Goal: Transaction & Acquisition: Purchase product/service

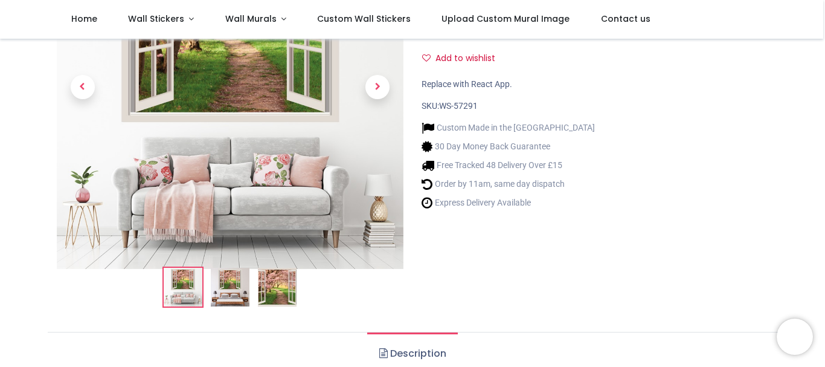
scroll to position [121, 0]
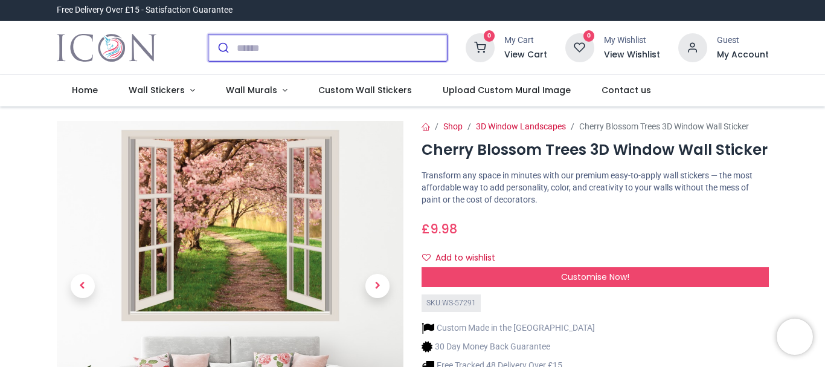
click at [256, 50] on input "search" at bounding box center [342, 47] width 210 height 27
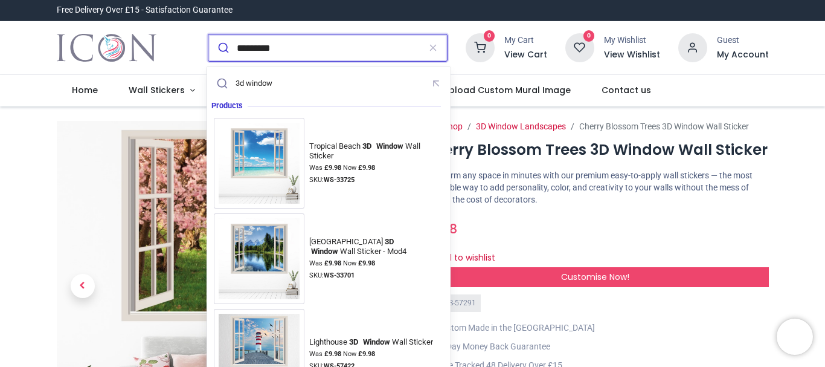
type input "*********"
click at [208, 34] on button "submit" at bounding box center [222, 47] width 28 height 27
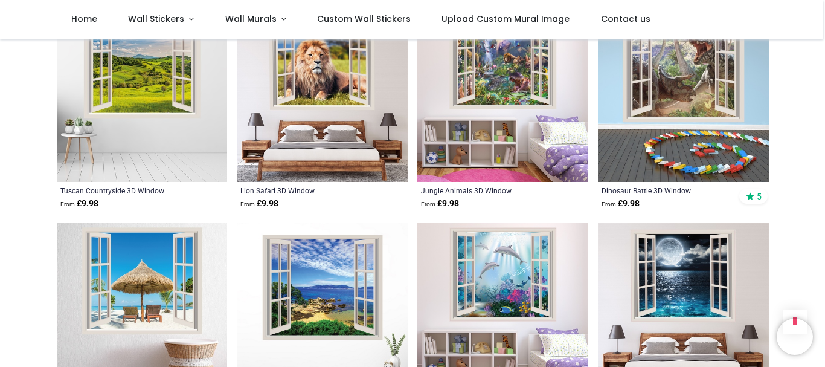
scroll to position [386, 0]
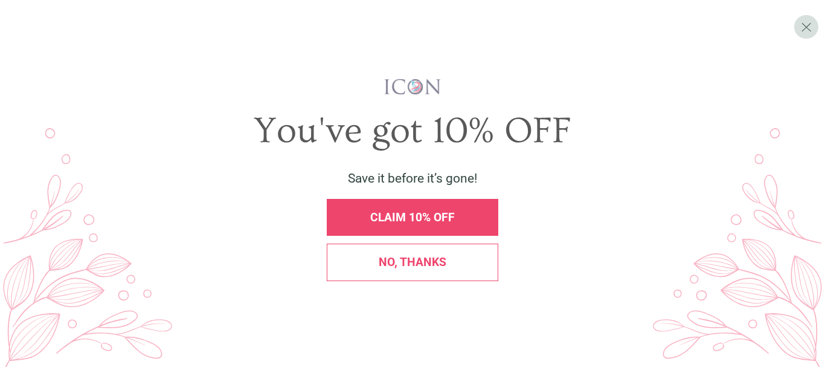
click at [412, 258] on span "No, thanks" at bounding box center [413, 262] width 68 height 14
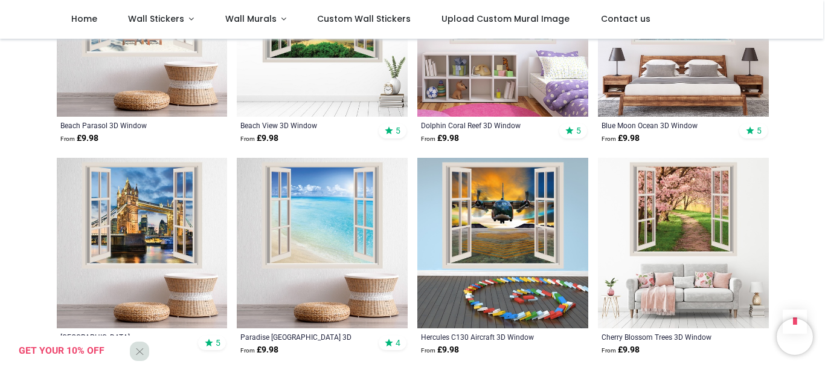
scroll to position [1087, 0]
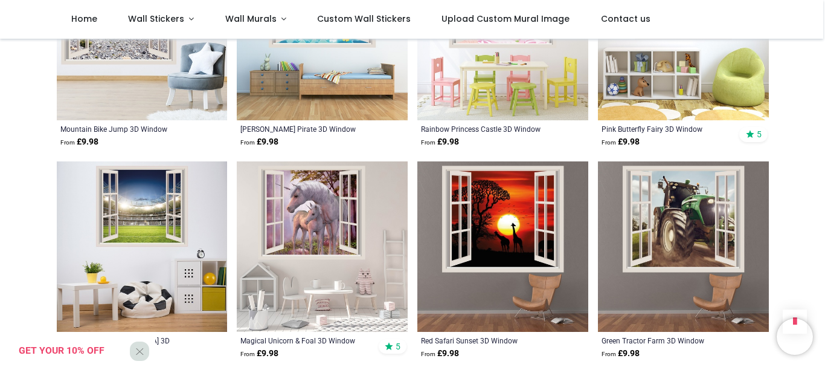
scroll to position [2779, 0]
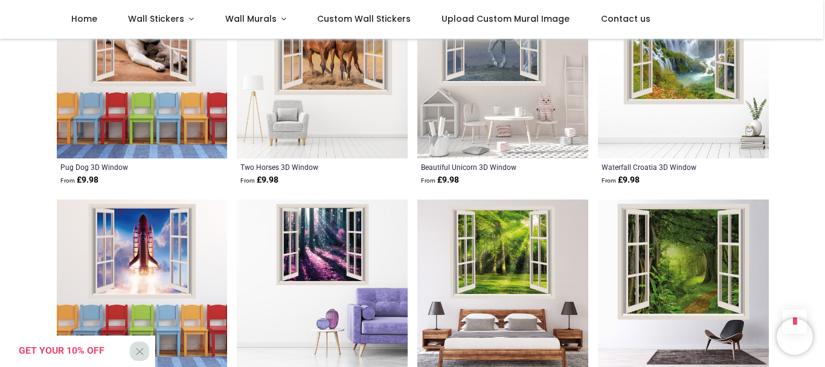
scroll to position [4289, 0]
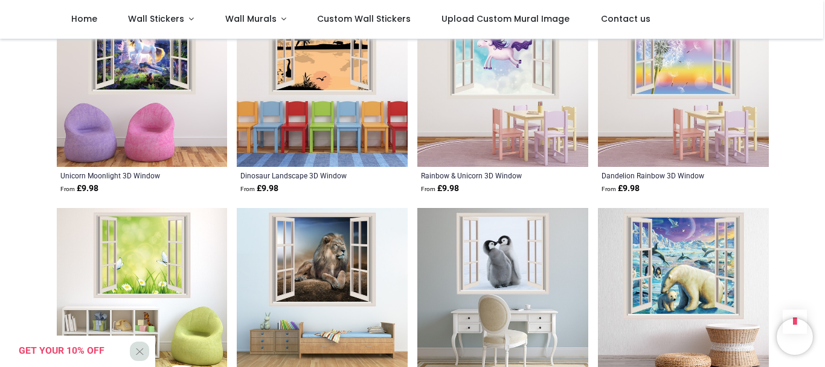
scroll to position [5497, 0]
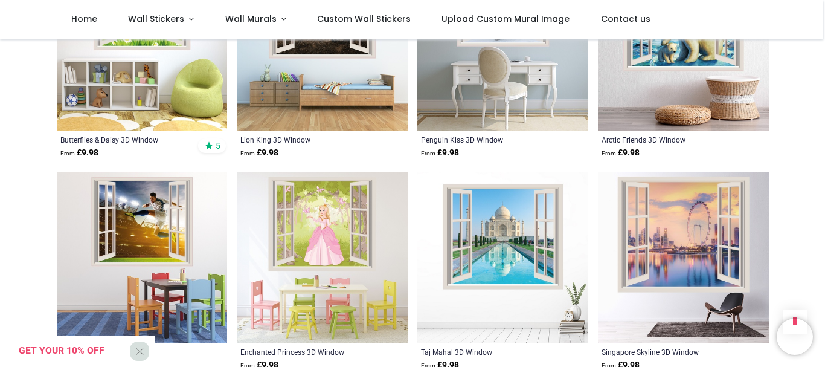
scroll to position [5739, 0]
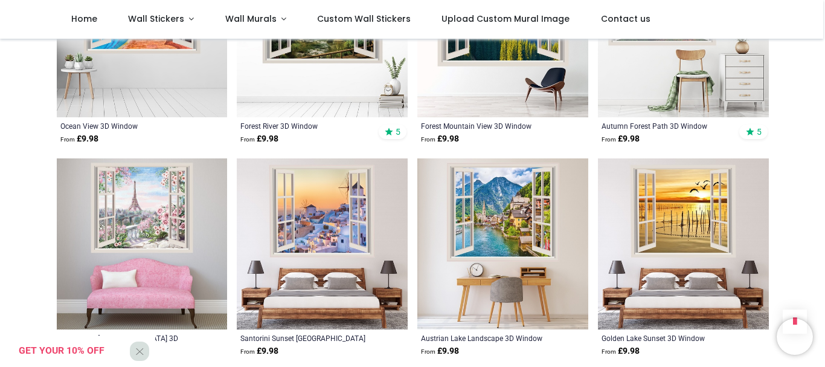
scroll to position [6404, 0]
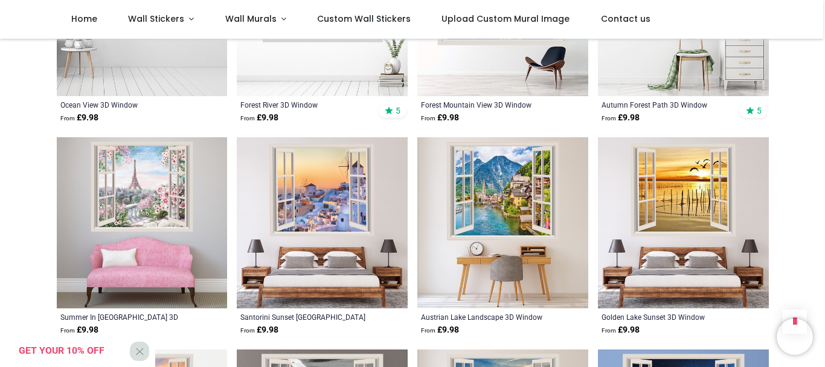
click at [156, 184] on img at bounding box center [142, 222] width 171 height 171
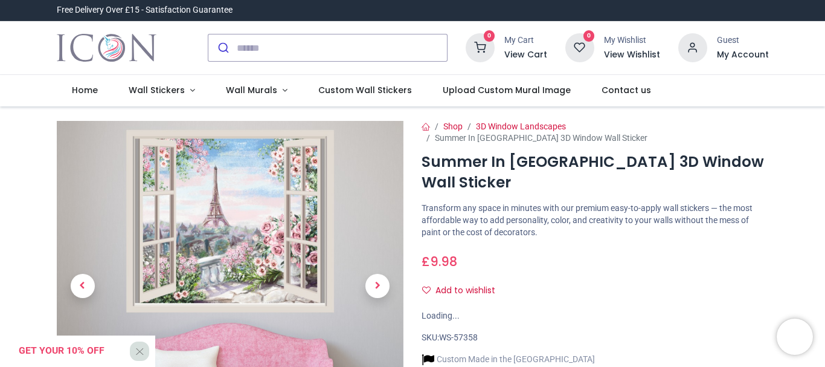
click at [238, 230] on img at bounding box center [230, 294] width 347 height 347
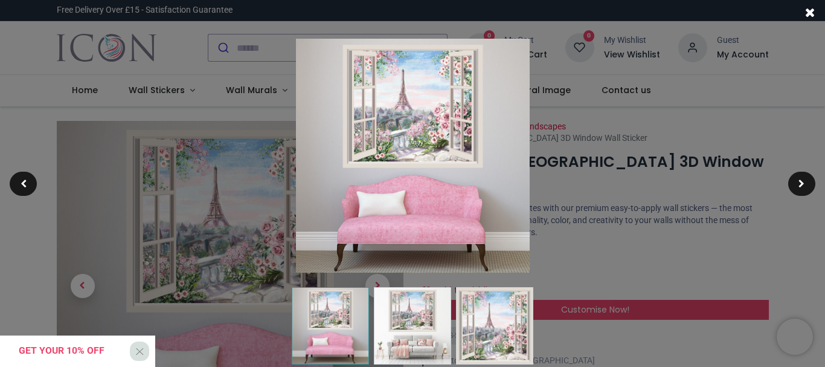
click at [403, 100] on img at bounding box center [413, 156] width 234 height 234
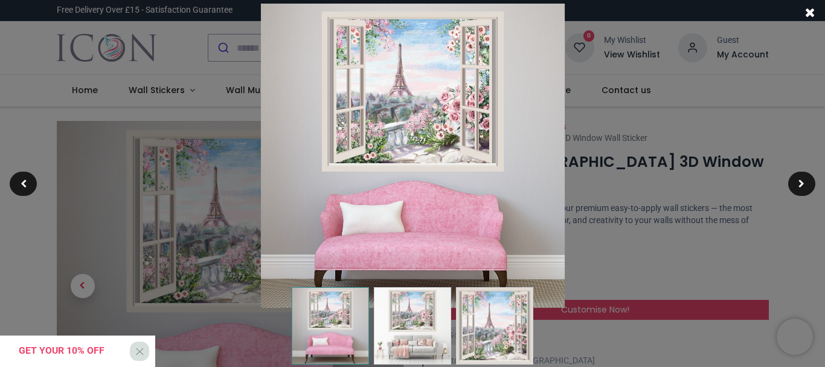
click at [440, 117] on img at bounding box center [412, 156] width 304 height 304
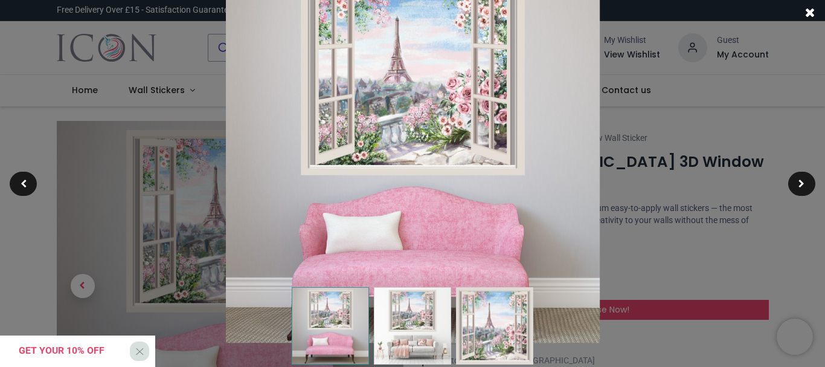
click at [440, 117] on img at bounding box center [412, 156] width 374 height 374
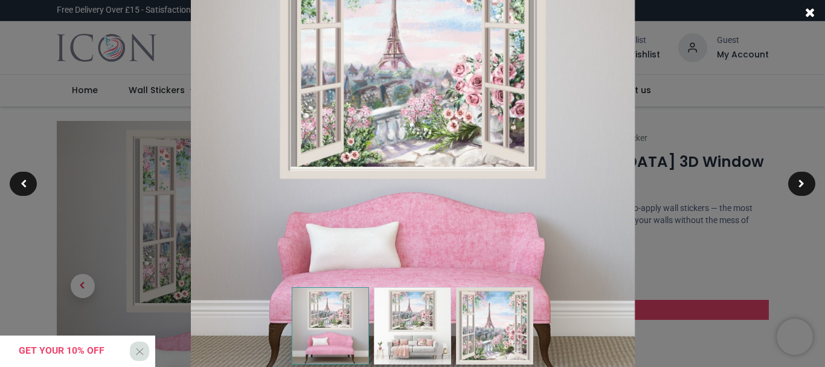
click at [440, 117] on img at bounding box center [412, 156] width 444 height 444
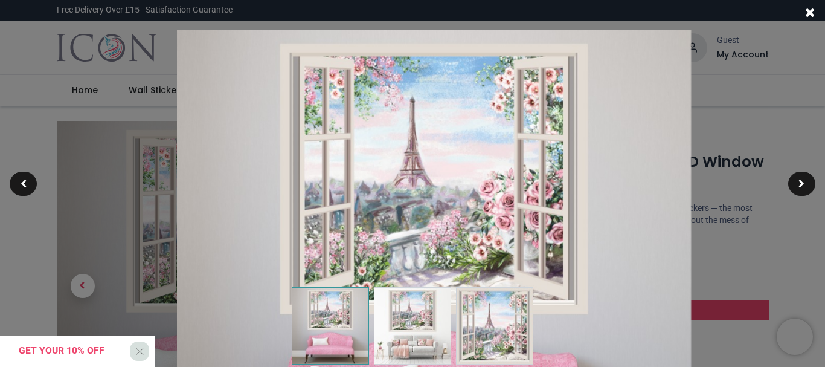
drag, startPoint x: 506, startPoint y: 103, endPoint x: 527, endPoint y: 235, distance: 133.4
click at [527, 235] on img at bounding box center [433, 287] width 514 height 514
click at [502, 217] on img at bounding box center [433, 287] width 514 height 514
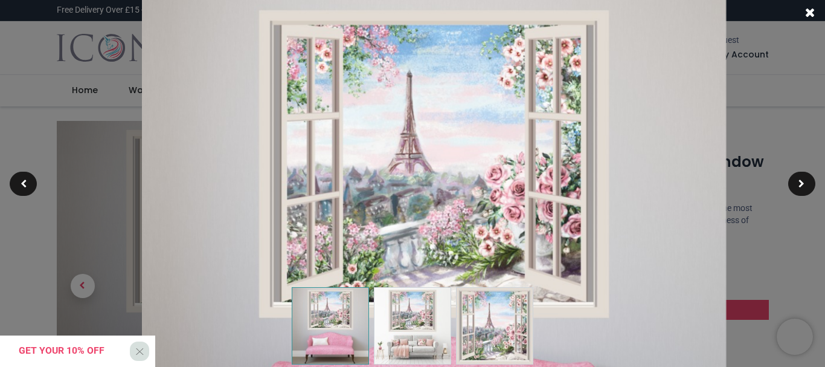
click at [814, 8] on span at bounding box center [810, 12] width 10 height 13
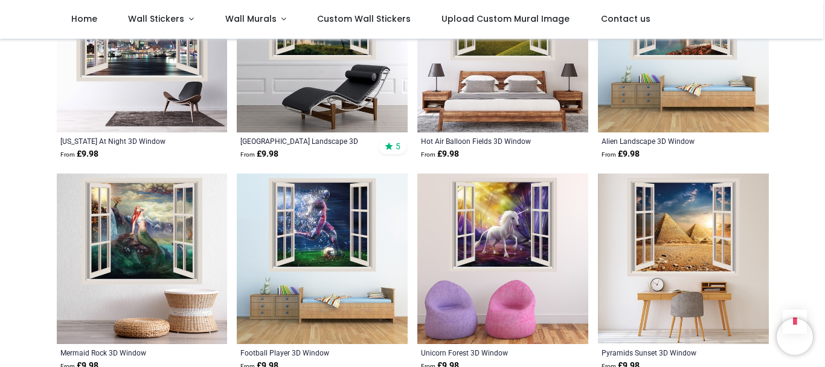
scroll to position [1329, 0]
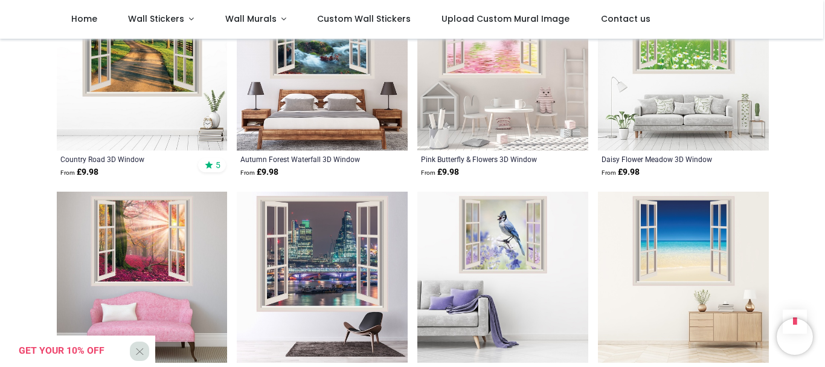
scroll to position [2416, 0]
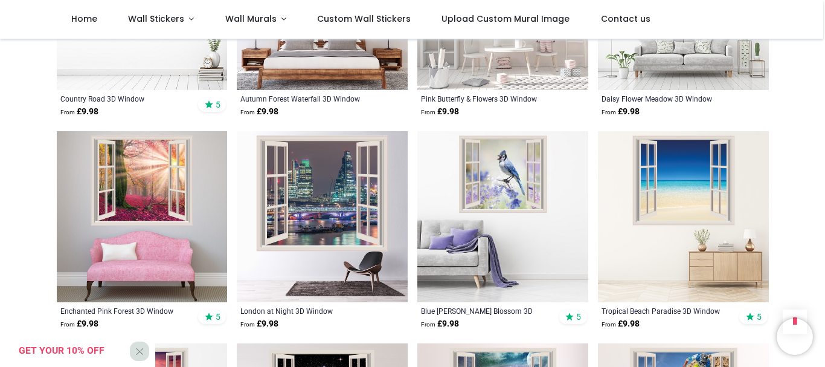
click at [149, 201] on img at bounding box center [142, 216] width 171 height 171
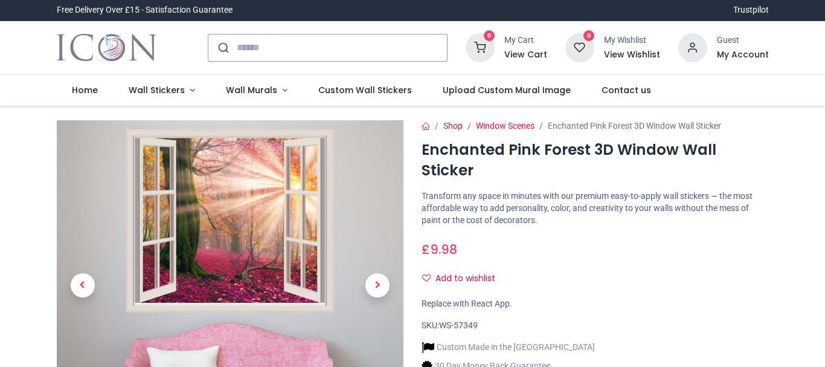
click at [236, 231] on img at bounding box center [230, 293] width 347 height 347
click at [256, 246] on img at bounding box center [230, 294] width 347 height 347
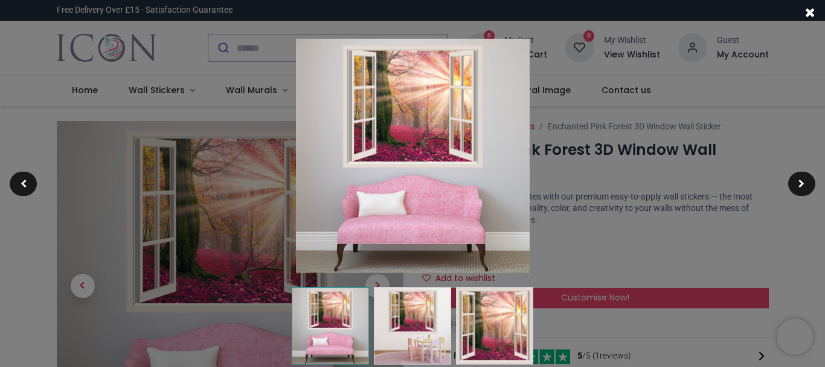
click at [383, 132] on img at bounding box center [413, 156] width 234 height 234
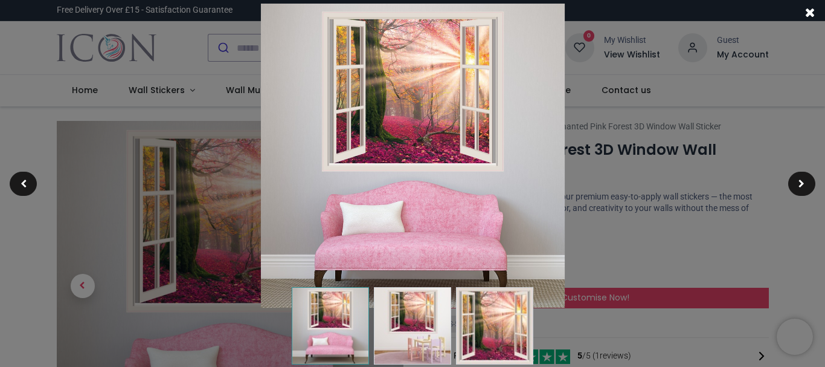
click at [383, 132] on img at bounding box center [412, 156] width 304 height 304
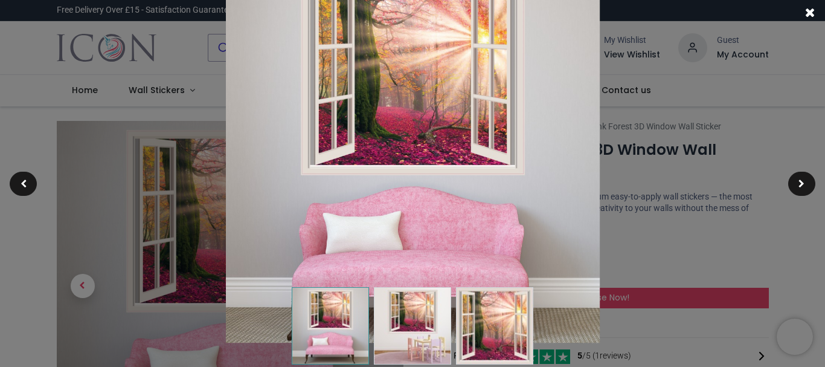
click at [383, 132] on img at bounding box center [412, 156] width 374 height 374
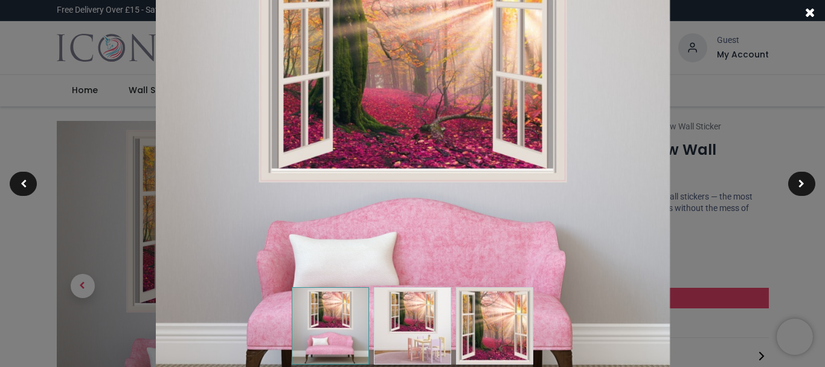
click at [383, 132] on img at bounding box center [412, 156] width 514 height 514
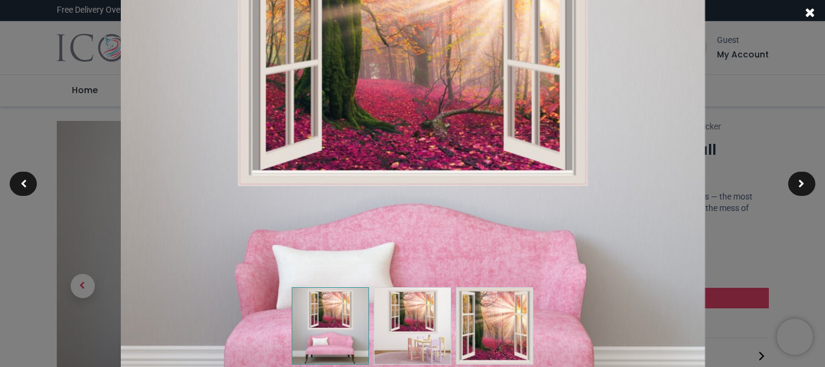
click at [383, 132] on img at bounding box center [412, 155] width 585 height 585
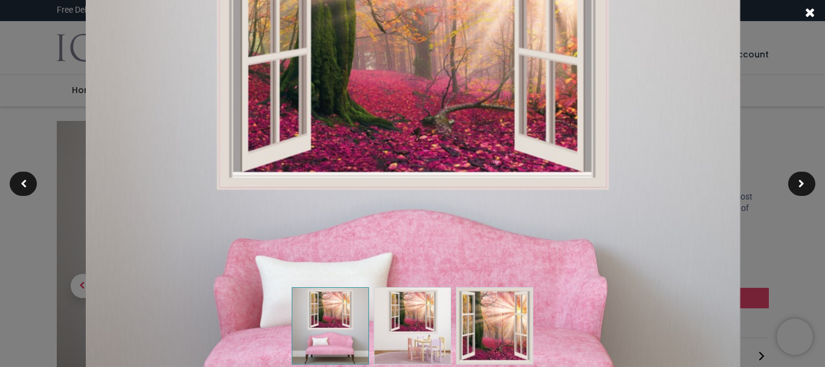
click at [383, 132] on img at bounding box center [412, 155] width 655 height 655
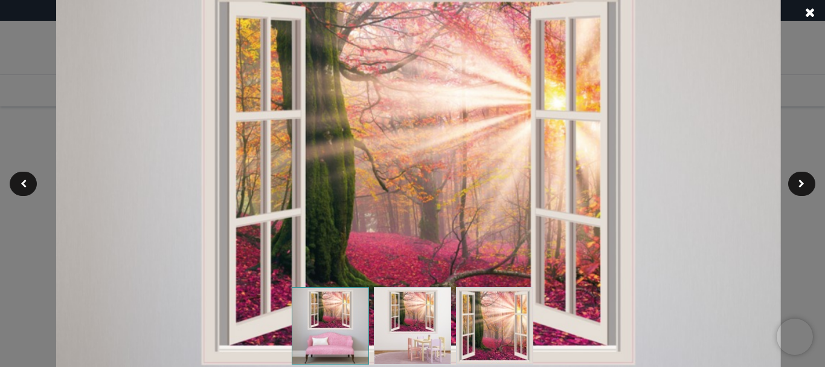
drag, startPoint x: 430, startPoint y: 127, endPoint x: 435, endPoint y: 298, distance: 171.7
click at [435, 298] on div at bounding box center [412, 183] width 825 height 367
click at [811, 10] on span at bounding box center [810, 12] width 10 height 13
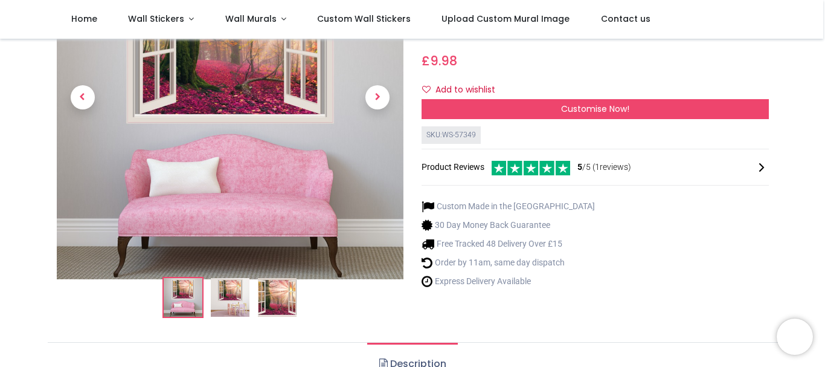
scroll to position [171, 0]
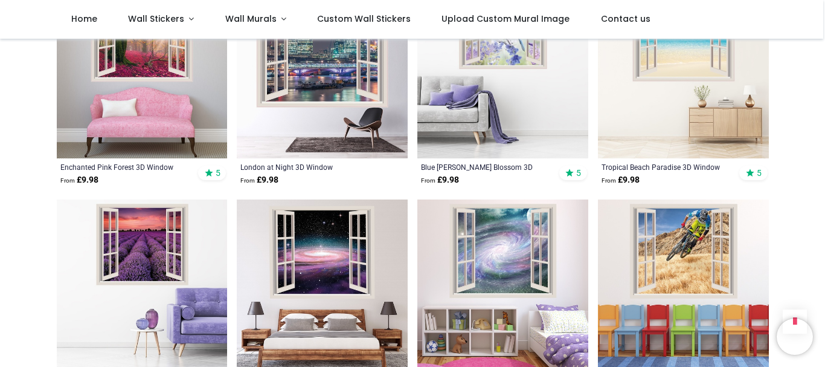
scroll to position [1208, 0]
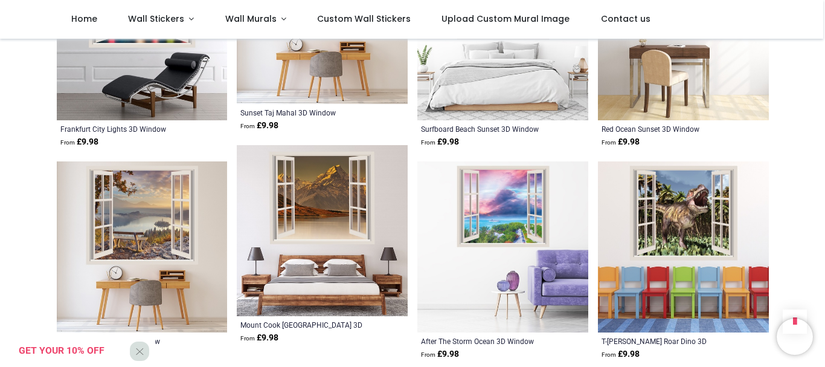
scroll to position [2839, 0]
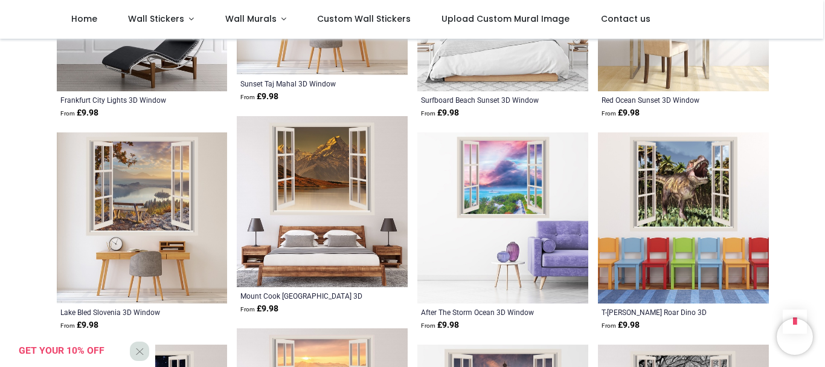
click at [481, 176] on img at bounding box center [502, 217] width 171 height 171
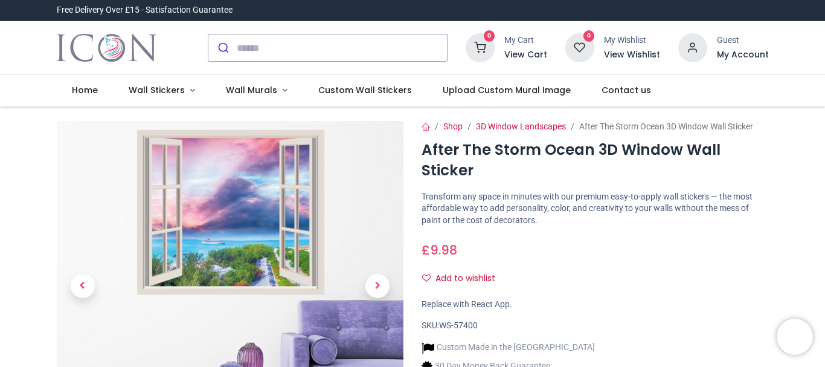
click at [270, 257] on img at bounding box center [230, 294] width 347 height 347
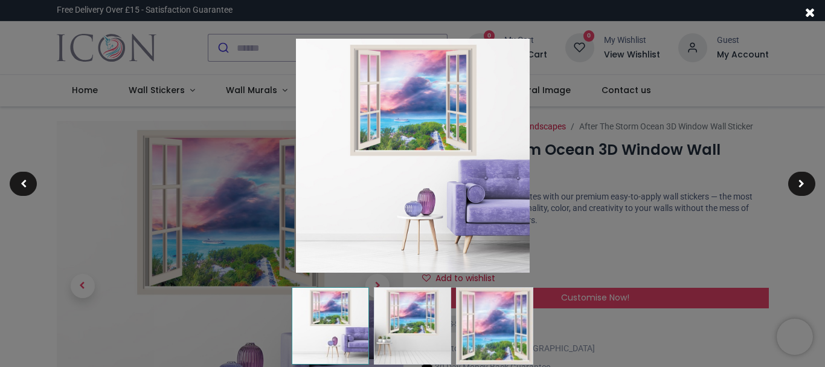
click at [504, 330] on img at bounding box center [494, 325] width 77 height 77
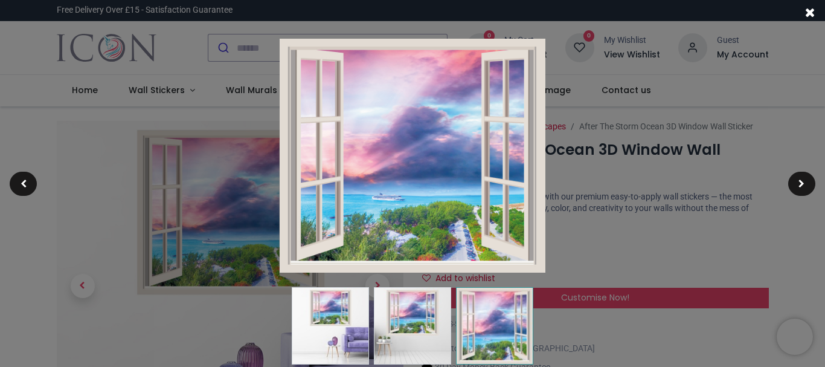
click at [430, 192] on img at bounding box center [413, 156] width 266 height 234
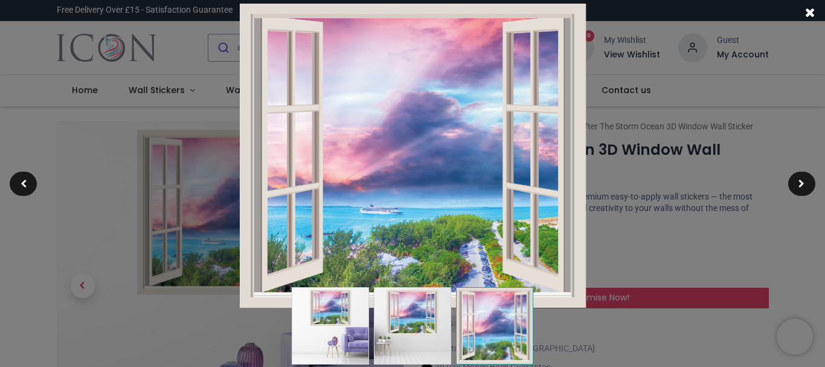
click at [430, 192] on img at bounding box center [412, 156] width 346 height 304
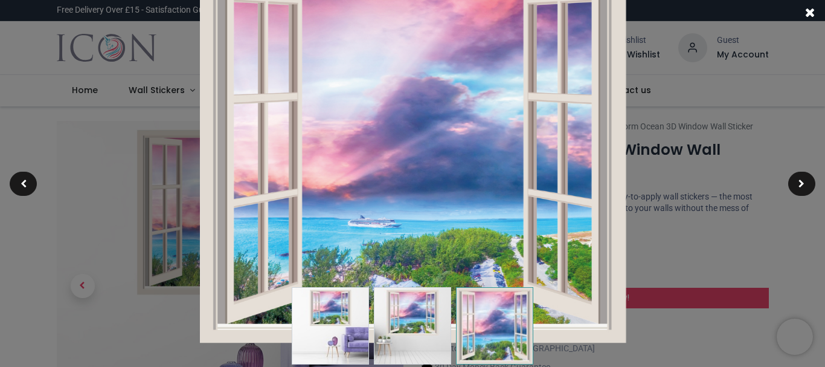
click at [430, 192] on img at bounding box center [412, 156] width 426 height 374
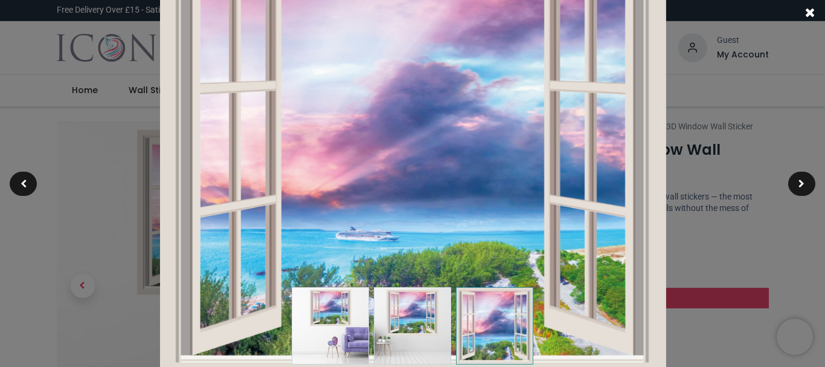
click at [804, 11] on div at bounding box center [811, 12] width 30 height 24
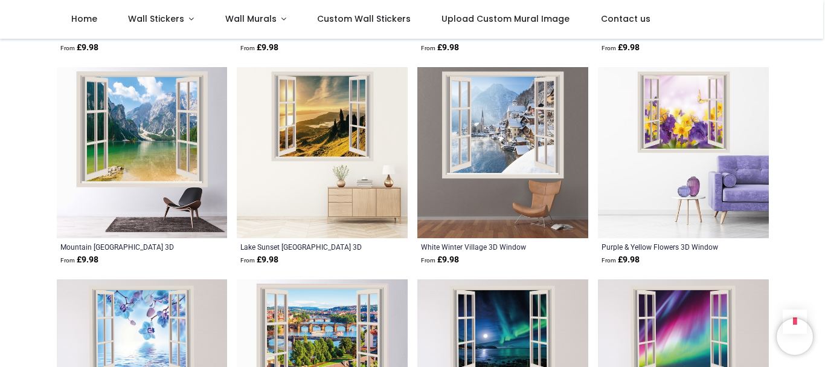
scroll to position [1389, 0]
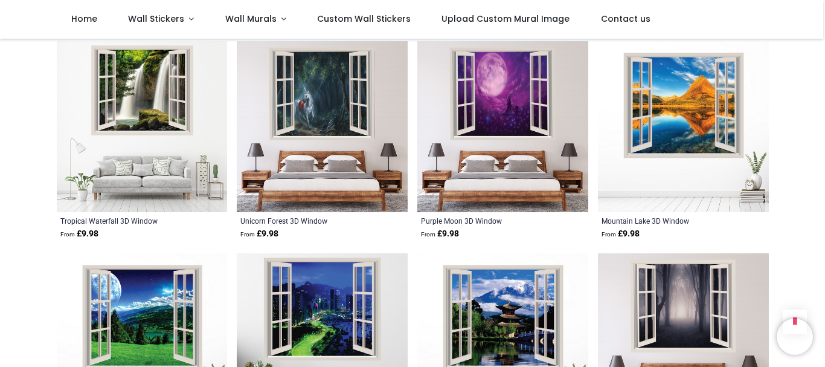
scroll to position [2779, 0]
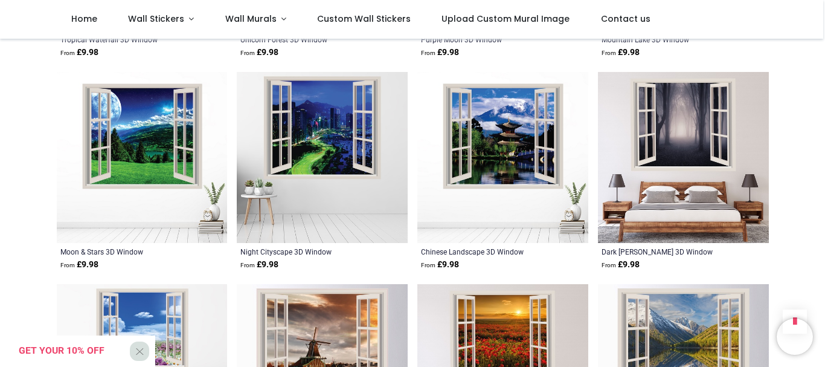
scroll to position [3021, 0]
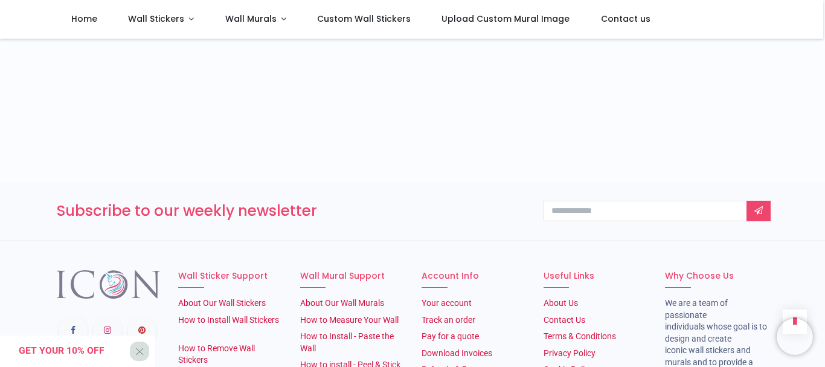
scroll to position [3866, 0]
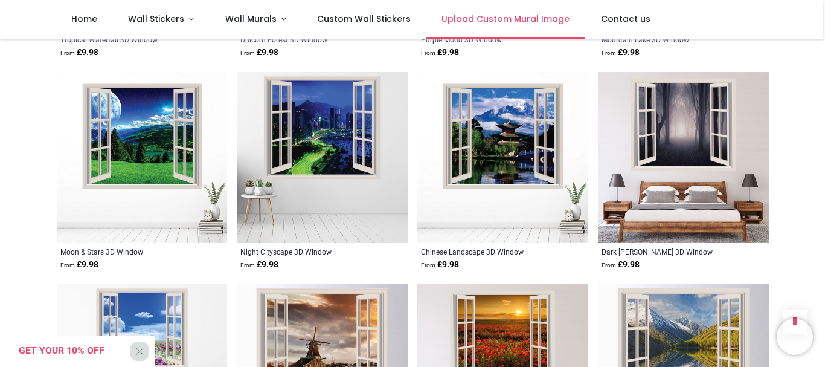
scroll to position [2779, 0]
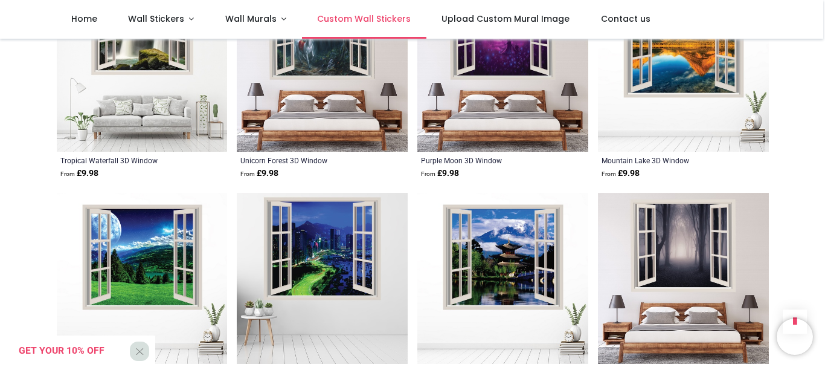
click at [353, 14] on span "Custom Wall Stickers" at bounding box center [364, 19] width 94 height 12
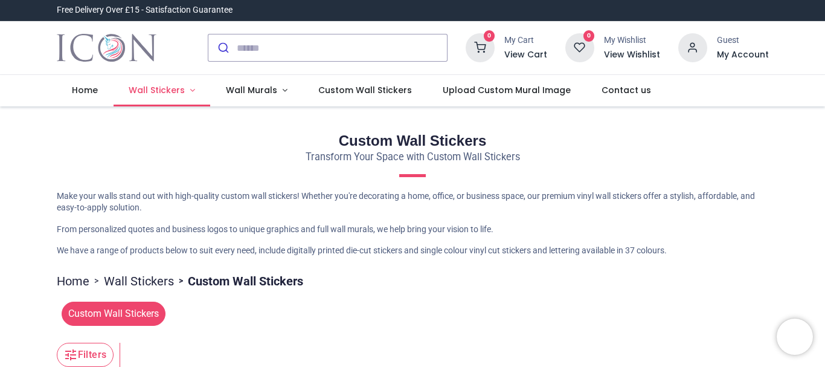
click at [155, 85] on span "Wall Stickers" at bounding box center [157, 90] width 56 height 12
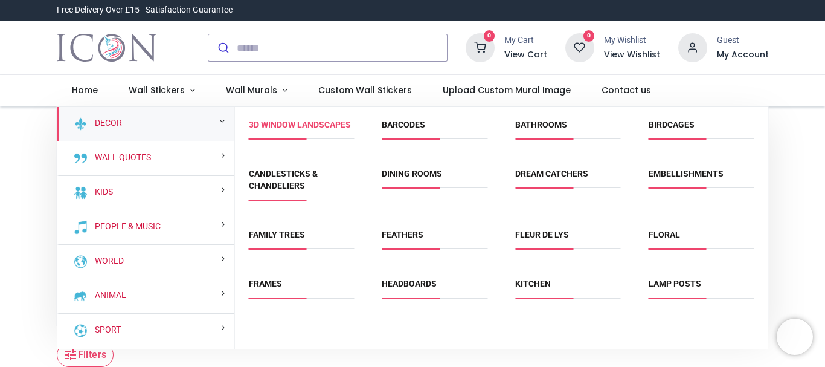
click at [278, 124] on link "3D Window Landscapes" at bounding box center [300, 125] width 102 height 10
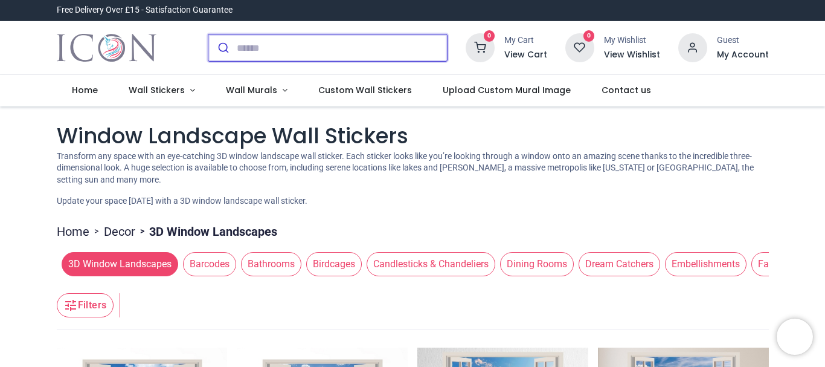
click at [245, 50] on input "search" at bounding box center [342, 47] width 210 height 27
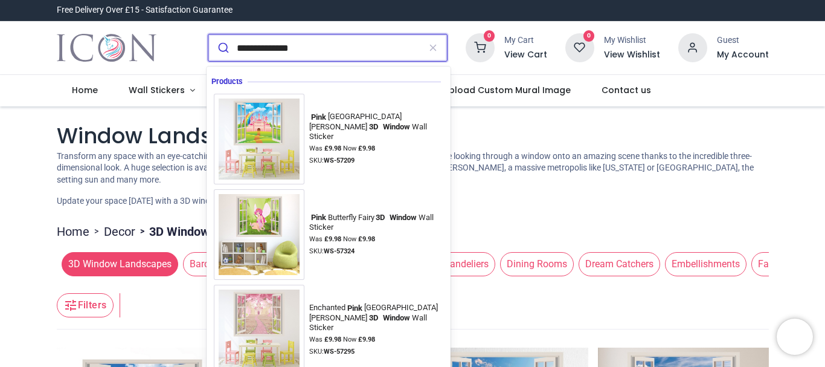
type input "**********"
click at [208, 34] on button "submit" at bounding box center [222, 47] width 28 height 27
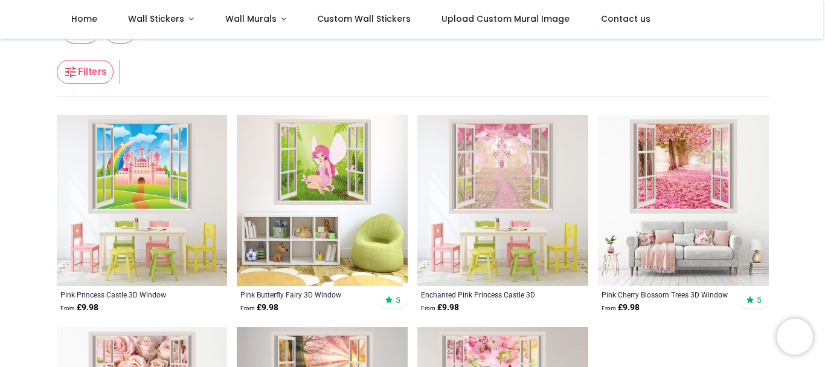
scroll to position [60, 0]
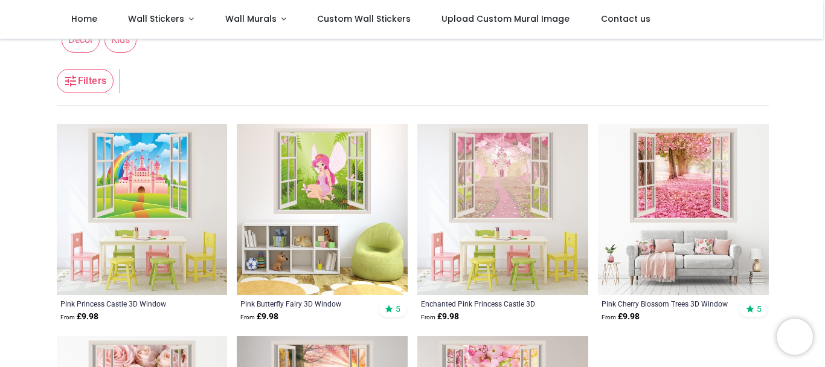
click at [670, 181] on img at bounding box center [683, 209] width 171 height 171
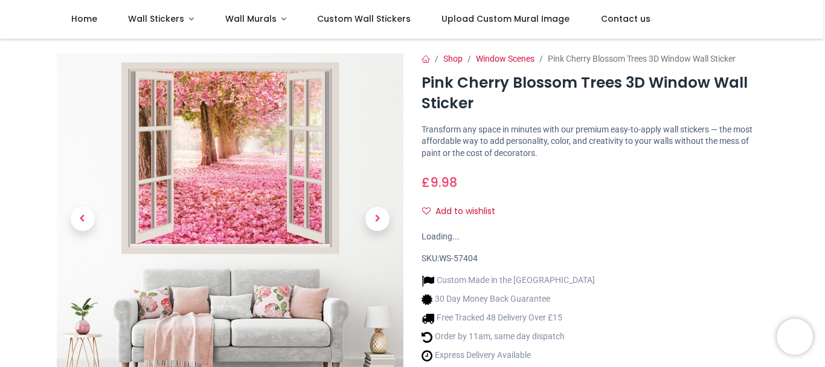
scroll to position [181, 0]
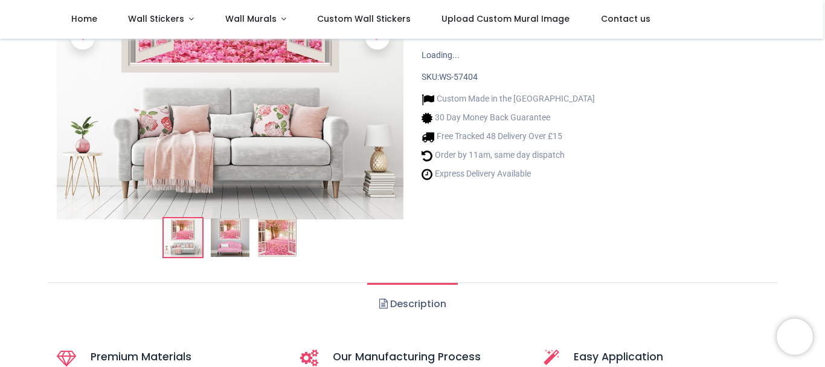
click at [282, 245] on img at bounding box center [277, 237] width 39 height 39
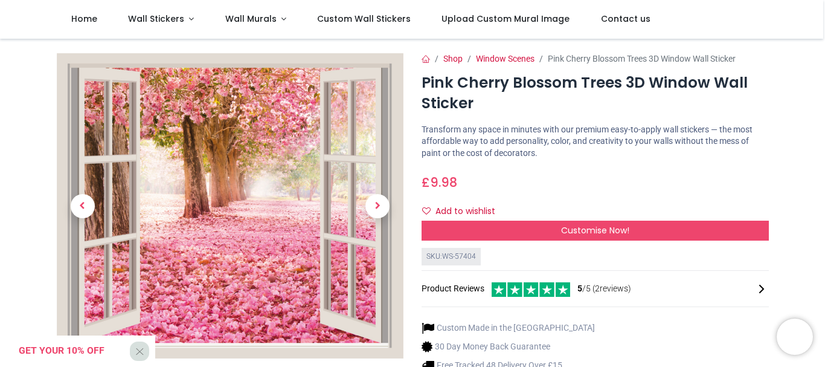
scroll to position [60, 0]
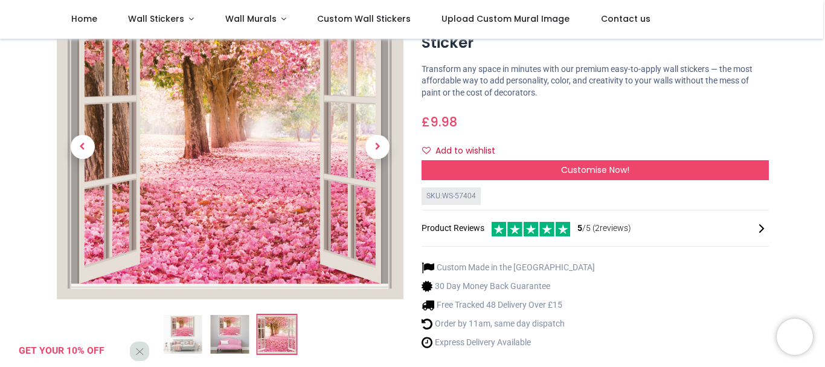
click at [308, 224] on img at bounding box center [230, 147] width 347 height 304
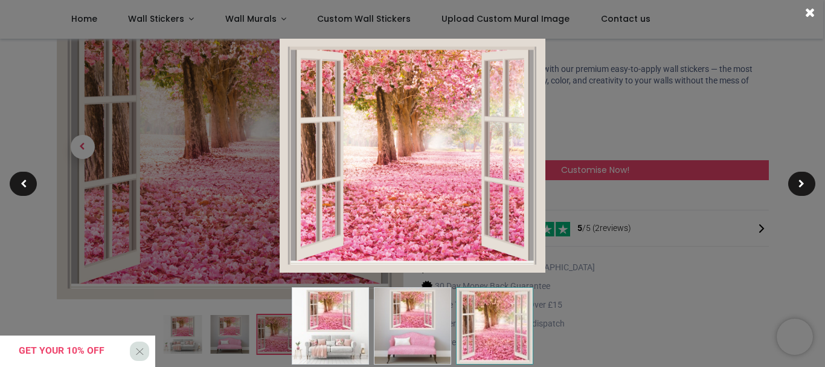
click at [451, 173] on img at bounding box center [413, 156] width 266 height 234
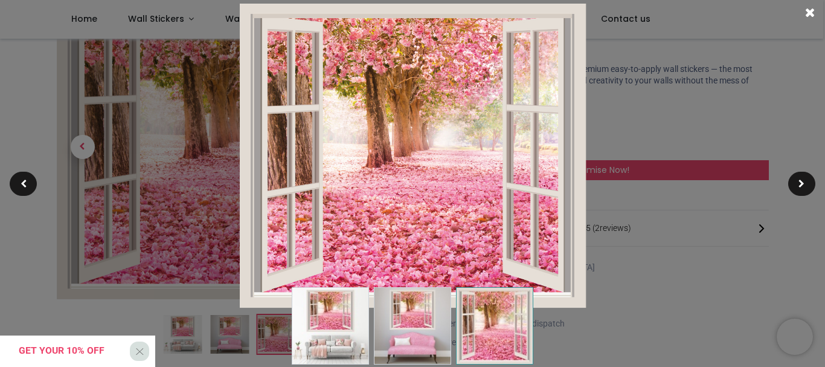
click at [451, 173] on img at bounding box center [412, 156] width 346 height 304
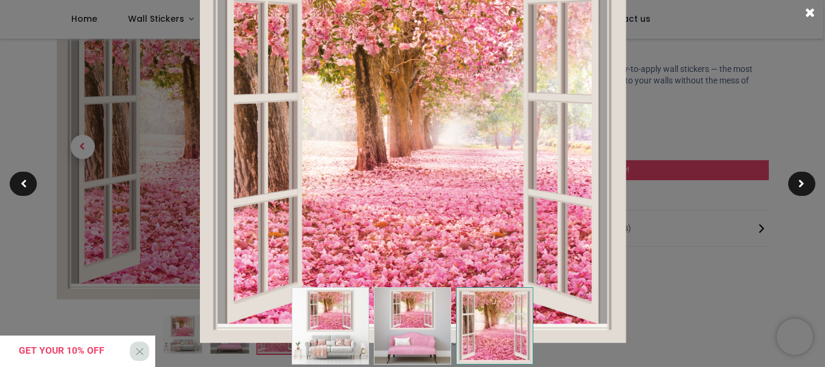
click at [451, 173] on img at bounding box center [412, 156] width 426 height 374
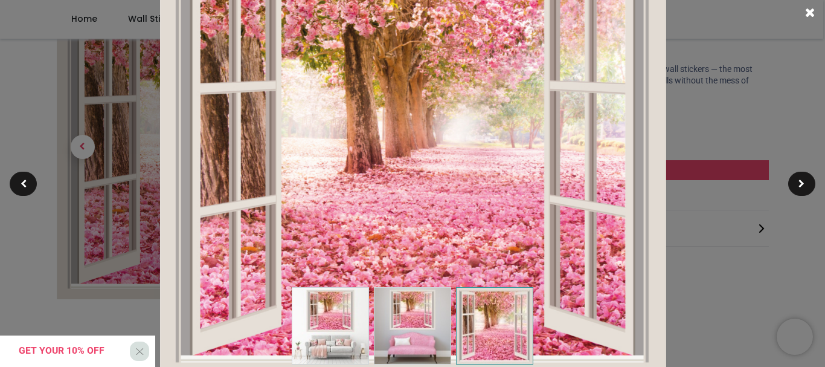
click at [813, 10] on span at bounding box center [810, 12] width 10 height 13
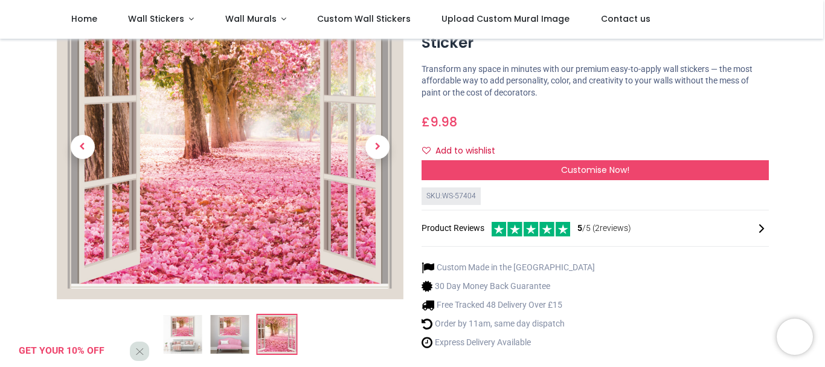
scroll to position [0, 0]
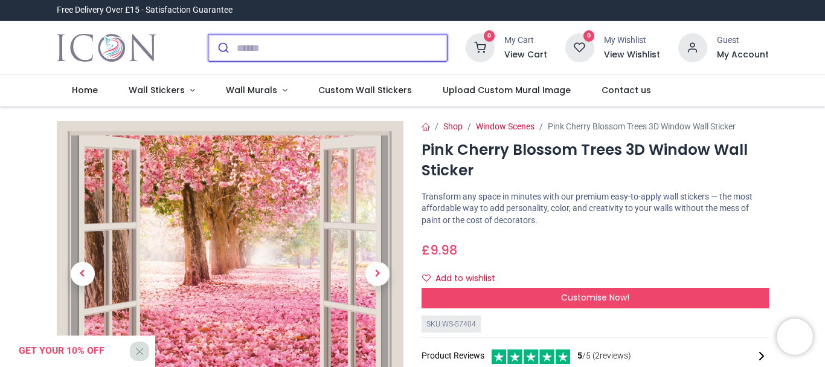
click at [264, 52] on input "search" at bounding box center [342, 47] width 210 height 27
type input "*"
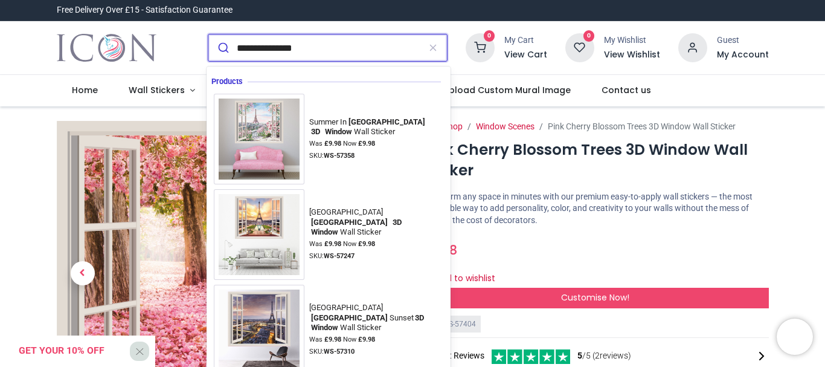
type input "**********"
click at [208, 34] on button "submit" at bounding box center [222, 47] width 28 height 27
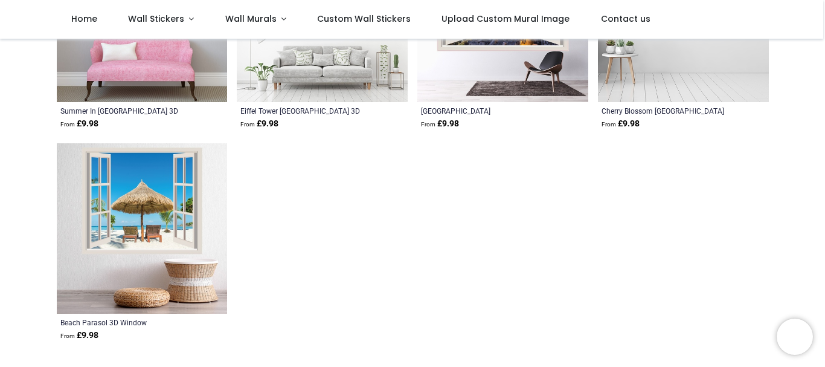
scroll to position [121, 0]
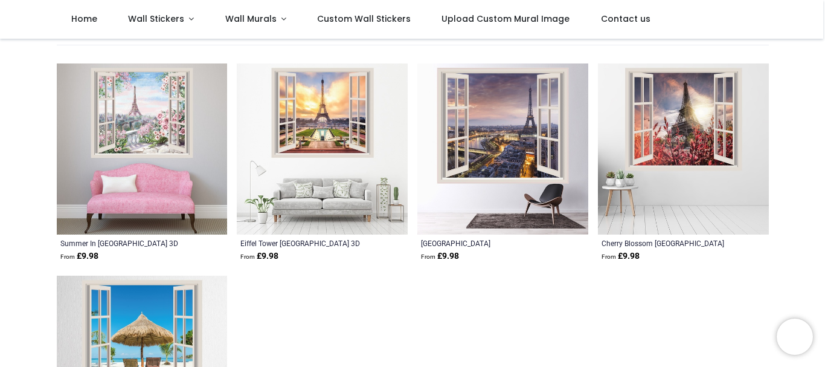
click at [143, 138] on img at bounding box center [142, 148] width 171 height 171
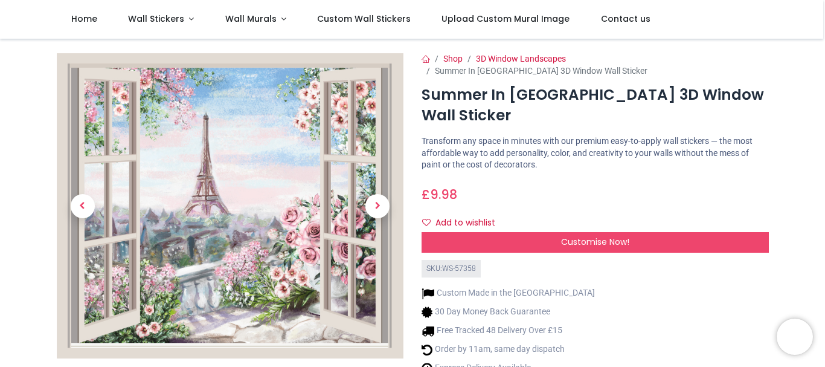
scroll to position [181, 0]
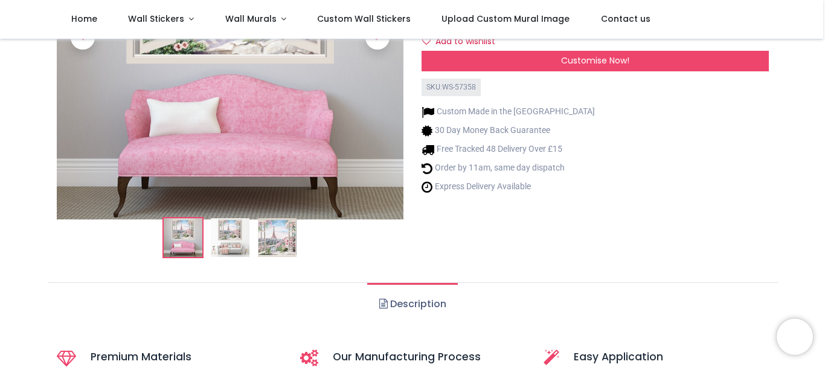
click at [278, 238] on img at bounding box center [277, 237] width 39 height 39
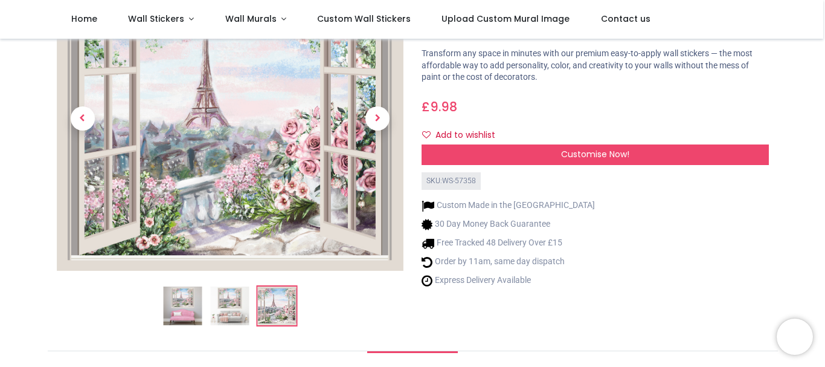
scroll to position [60, 0]
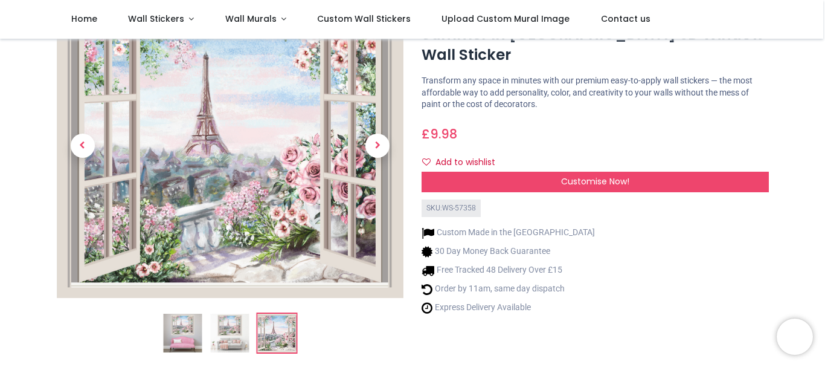
click at [305, 214] on img at bounding box center [230, 145] width 347 height 304
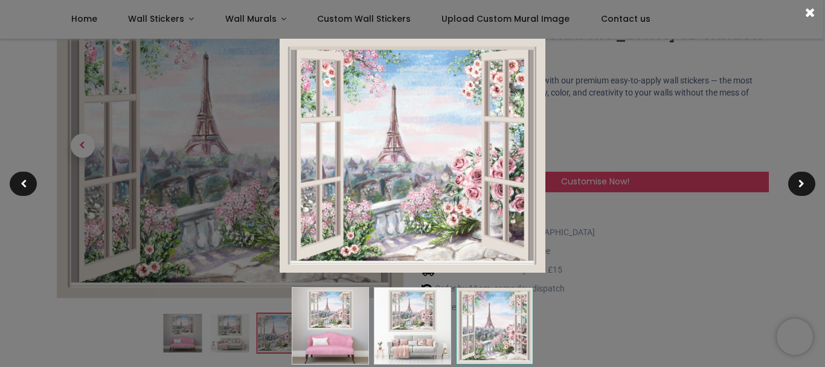
click at [370, 151] on img at bounding box center [413, 156] width 266 height 234
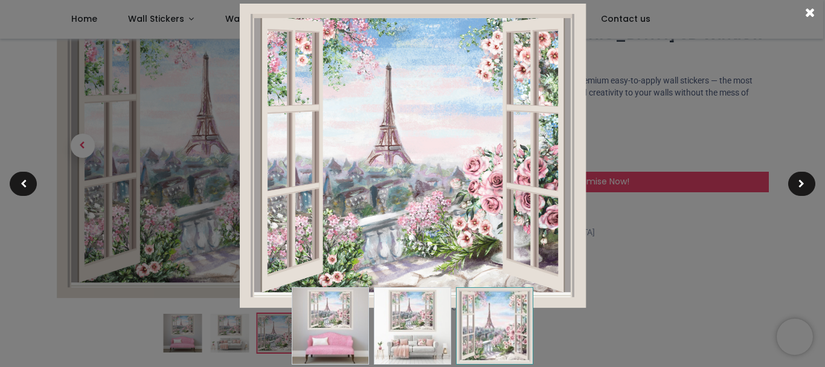
click at [385, 164] on img at bounding box center [412, 156] width 346 height 304
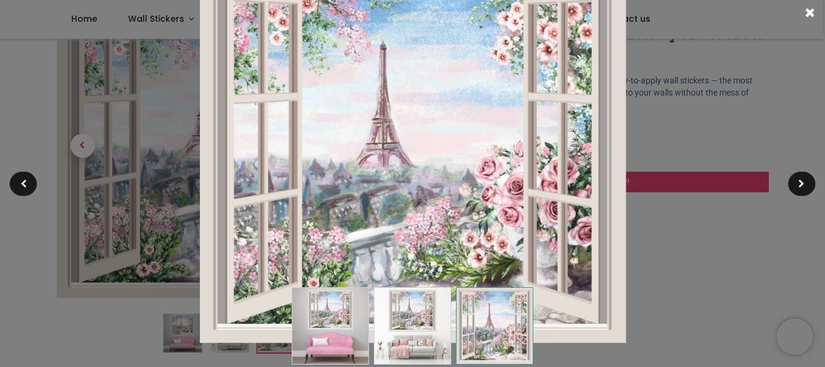
click at [474, 199] on img at bounding box center [412, 156] width 426 height 374
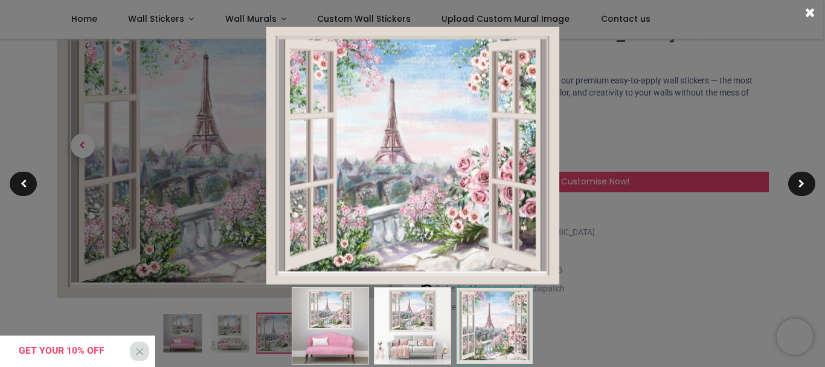
click at [807, 7] on span at bounding box center [810, 12] width 10 height 13
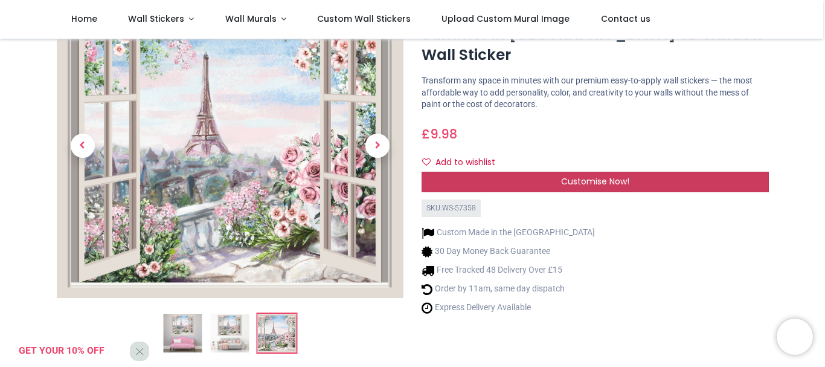
click at [593, 175] on span "Customise Now!" at bounding box center [595, 181] width 68 height 12
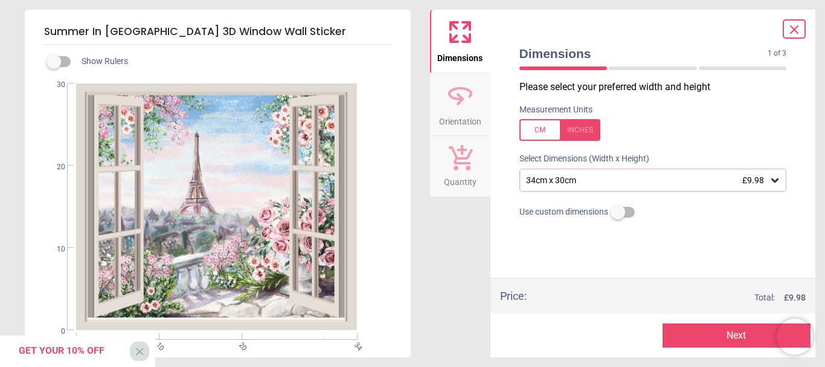
click at [775, 182] on icon at bounding box center [774, 180] width 7 height 4
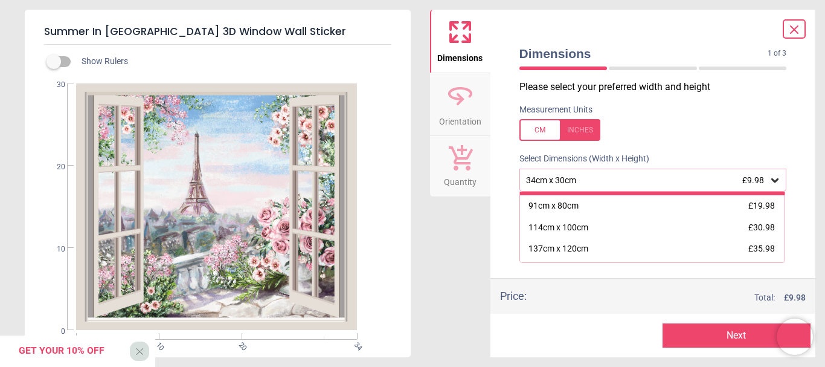
scroll to position [121, 0]
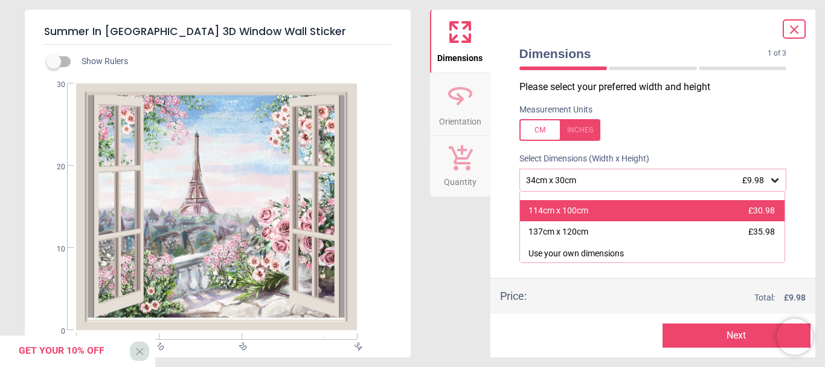
click at [583, 216] on div "114cm x 100cm" at bounding box center [559, 211] width 60 height 12
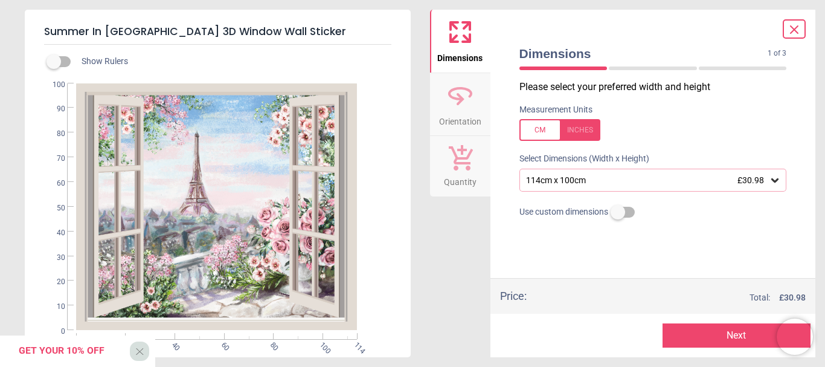
drag, startPoint x: 544, startPoint y: 121, endPoint x: 556, endPoint y: 105, distance: 20.3
click at [555, 106] on div "Measurement Units" at bounding box center [653, 122] width 287 height 47
click at [713, 329] on button "Next" at bounding box center [737, 335] width 148 height 24
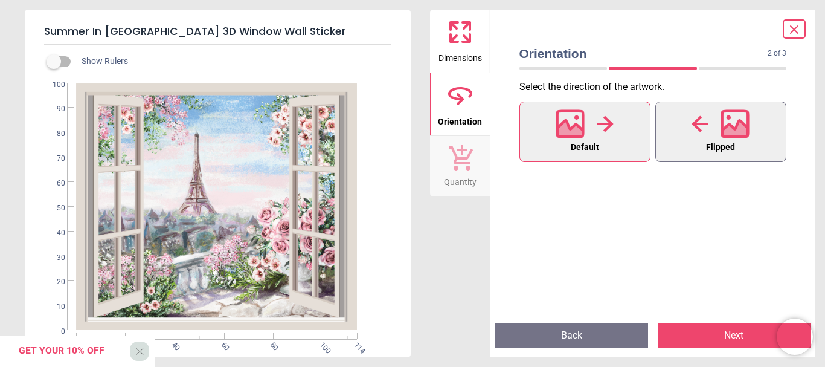
click at [705, 128] on icon at bounding box center [700, 124] width 17 height 18
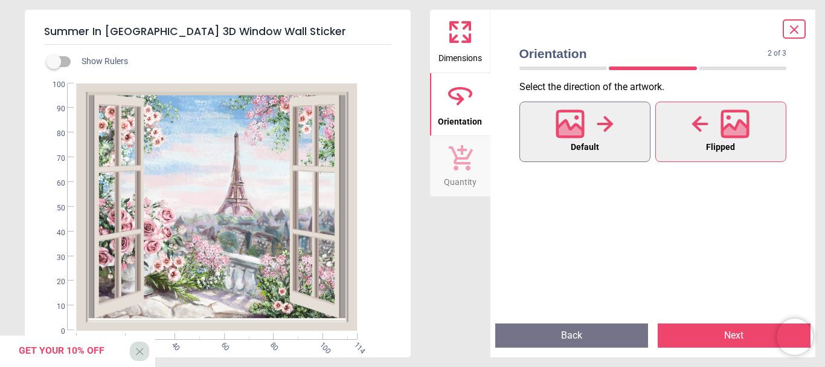
click at [594, 135] on div at bounding box center [585, 123] width 58 height 31
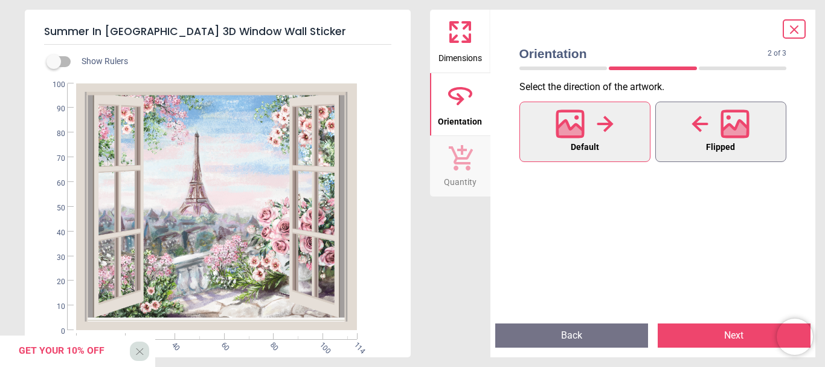
click at [724, 132] on icon at bounding box center [736, 130] width 26 height 21
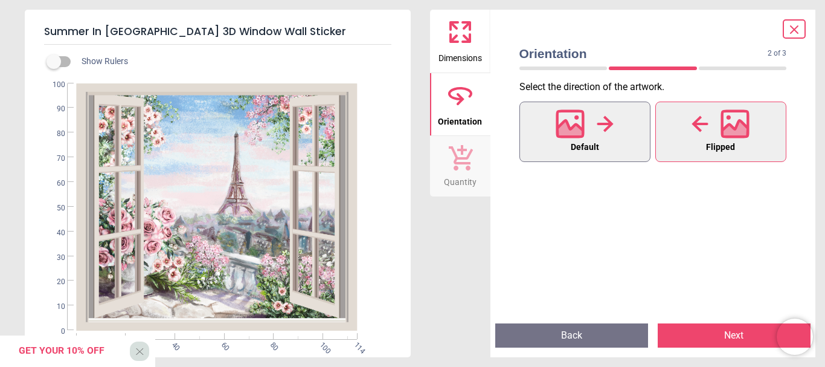
click at [593, 130] on div at bounding box center [585, 123] width 58 height 31
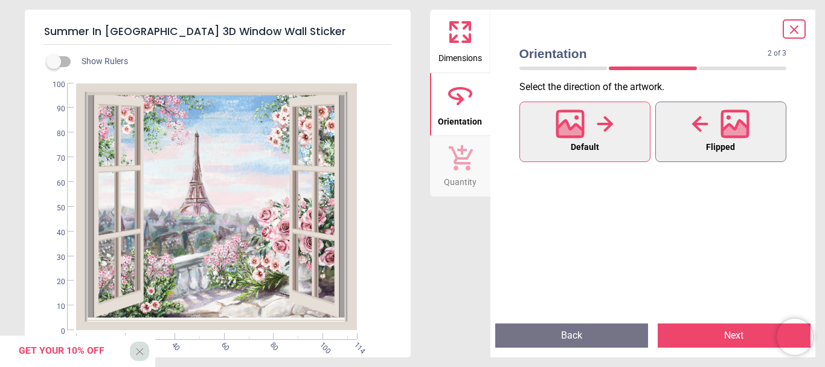
click at [703, 135] on div at bounding box center [721, 123] width 58 height 31
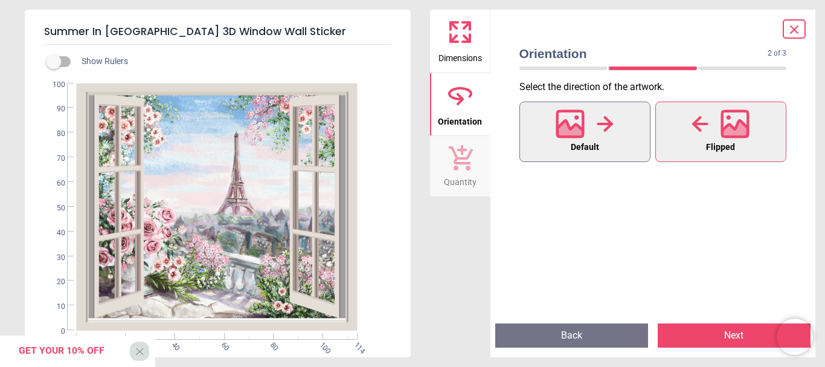
click at [576, 117] on circle at bounding box center [577, 117] width 4 height 4
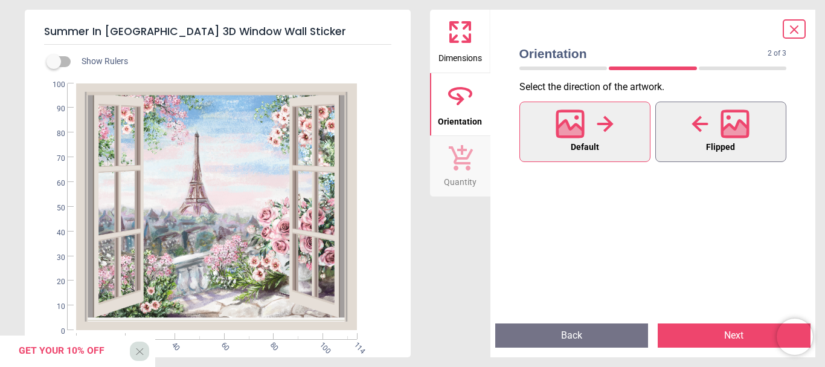
click at [676, 127] on button "Flipped" at bounding box center [720, 131] width 131 height 60
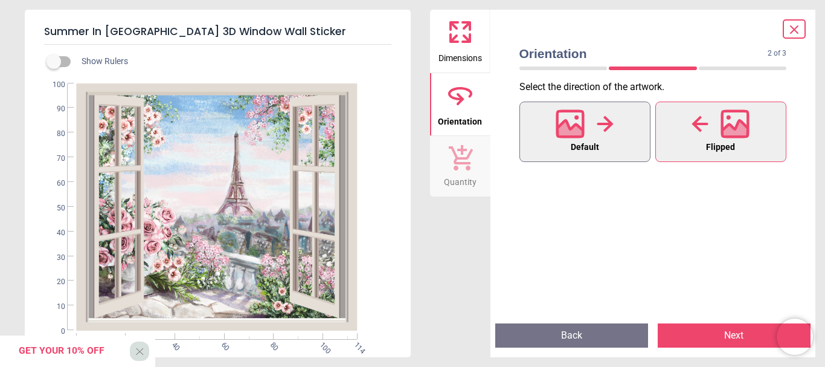
click at [600, 135] on div at bounding box center [585, 123] width 58 height 31
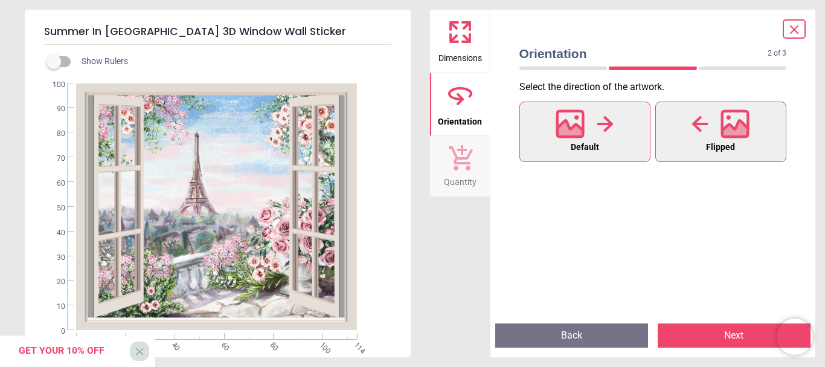
click at [726, 122] on icon at bounding box center [735, 123] width 29 height 29
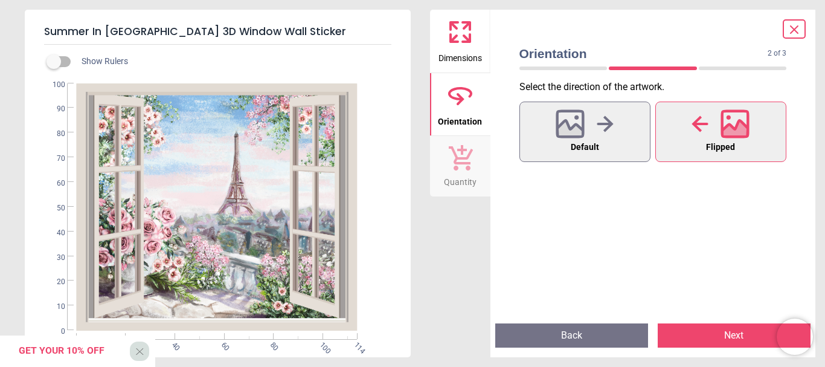
click at [724, 341] on button "Next" at bounding box center [734, 335] width 153 height 24
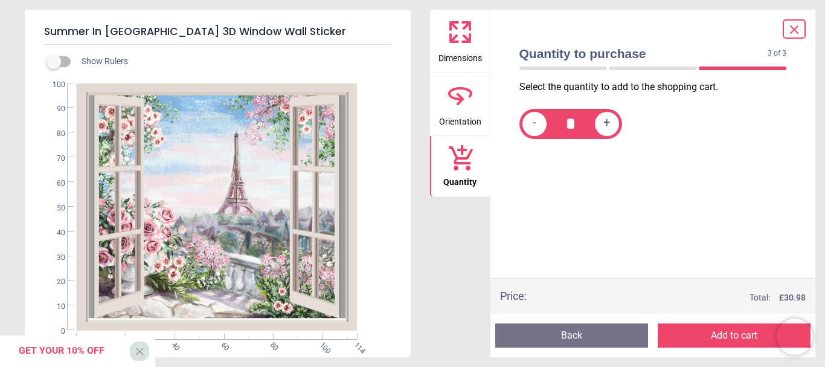
click at [724, 341] on button "Add to cart" at bounding box center [734, 335] width 153 height 24
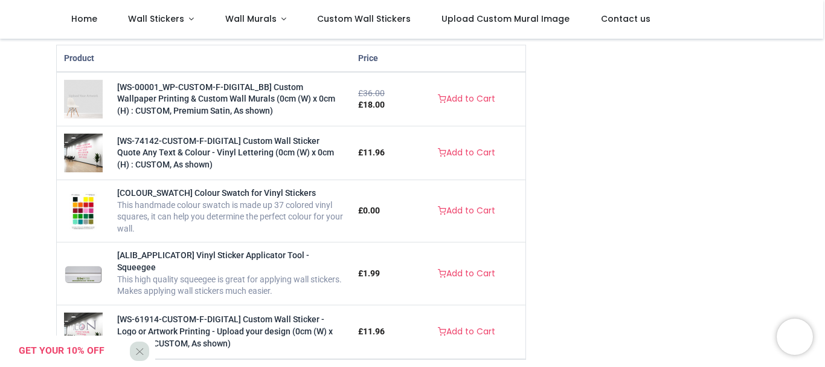
scroll to position [362, 0]
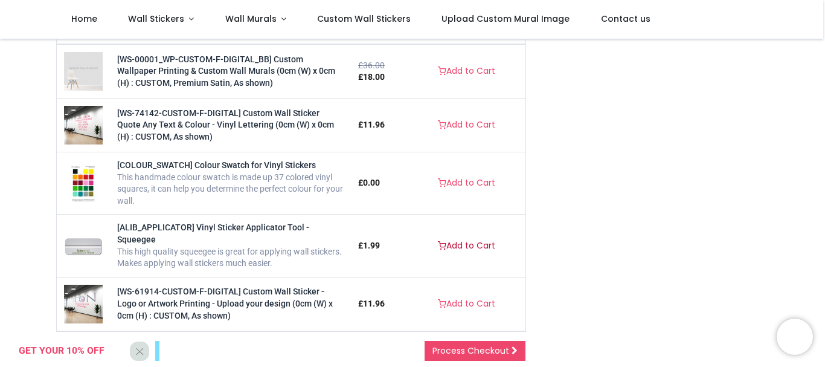
click at [458, 236] on link "Add to Cart" at bounding box center [466, 246] width 73 height 21
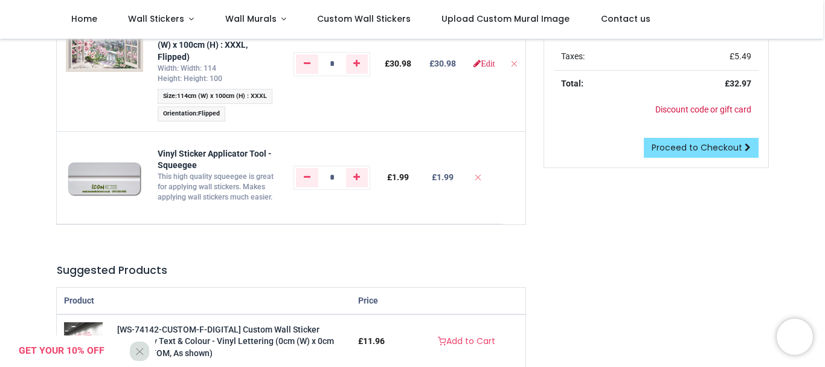
scroll to position [90, 0]
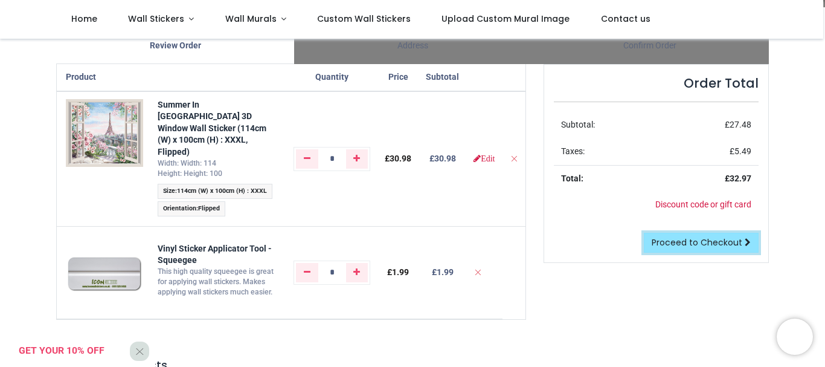
click at [694, 240] on span "Proceed to Checkout" at bounding box center [697, 242] width 91 height 12
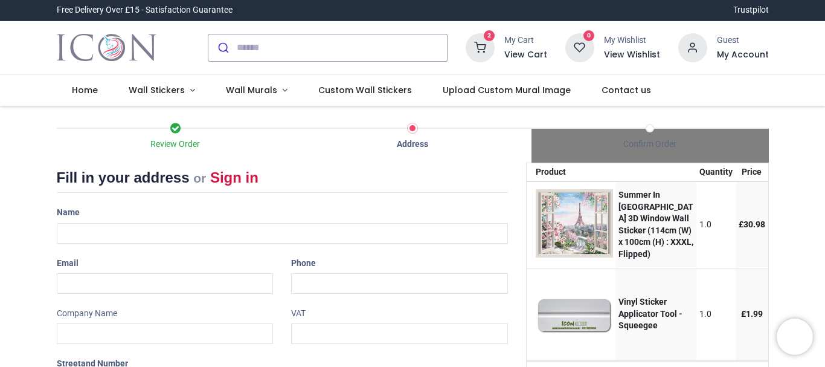
select select "***"
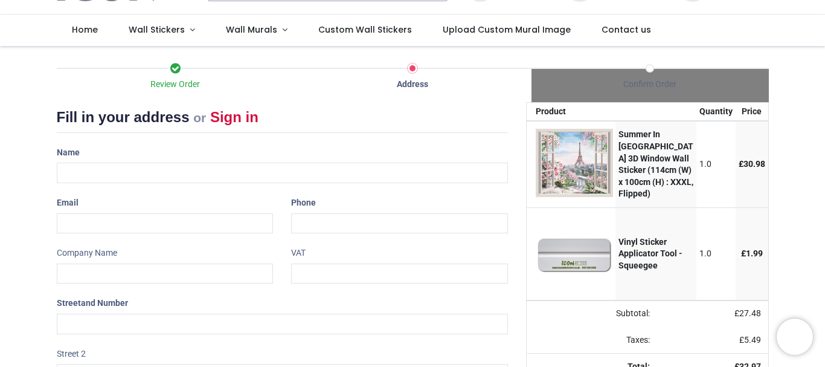
click at [126, 163] on div "Name" at bounding box center [282, 163] width 469 height 40
click at [119, 173] on input "text" at bounding box center [282, 173] width 451 height 21
type input "**********"
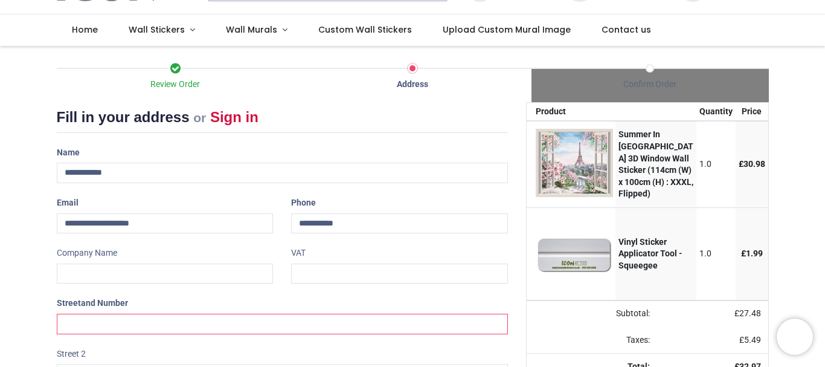
type input "**********"
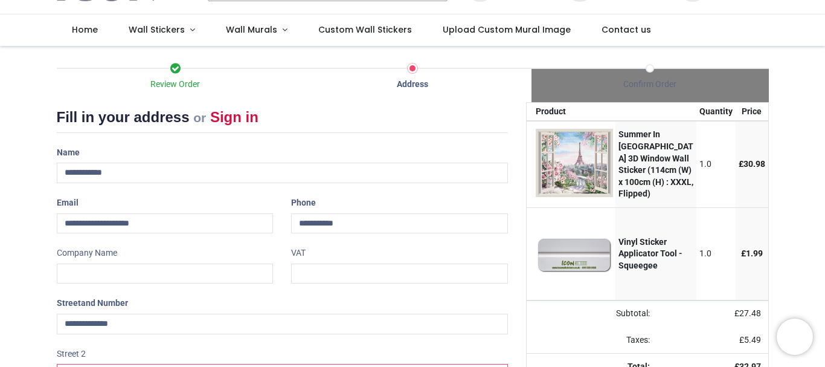
type input "**********"
type input "***"
type input "********"
select select "***"
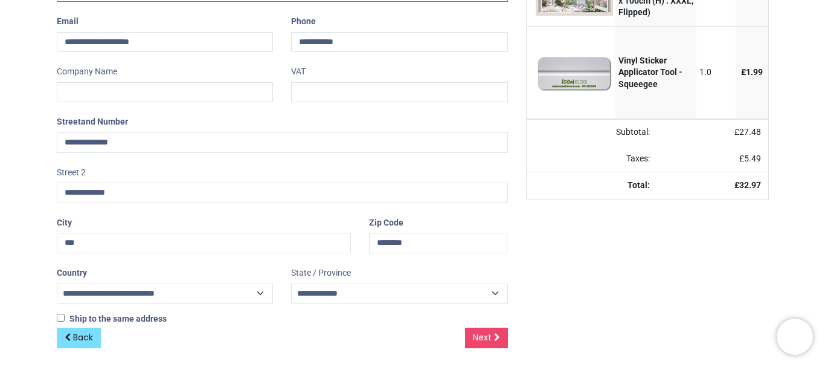
scroll to position [247, 0]
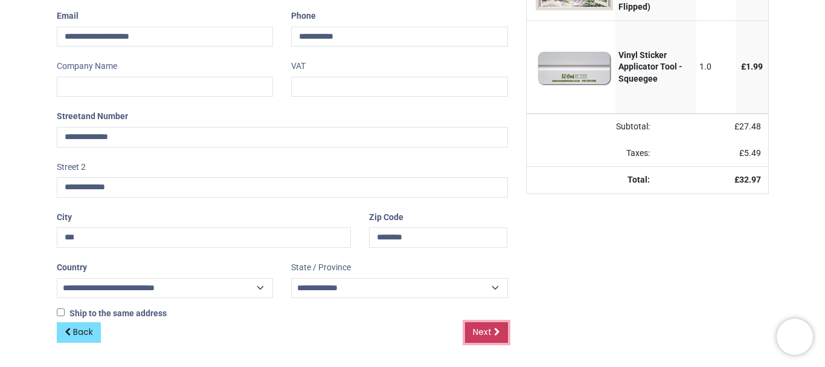
click at [488, 330] on span "Next" at bounding box center [482, 332] width 19 height 12
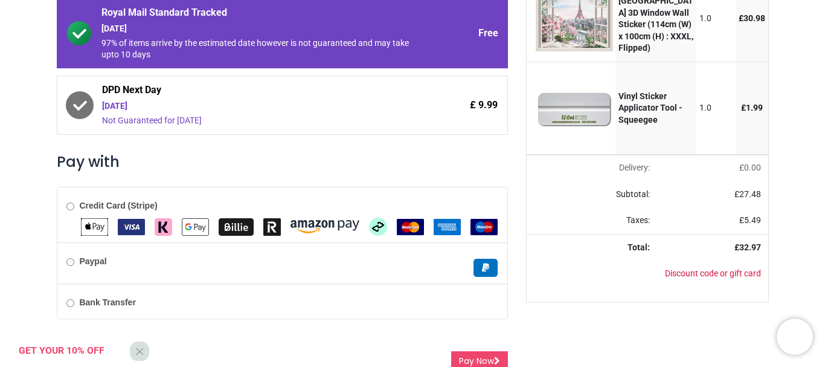
scroll to position [216, 0]
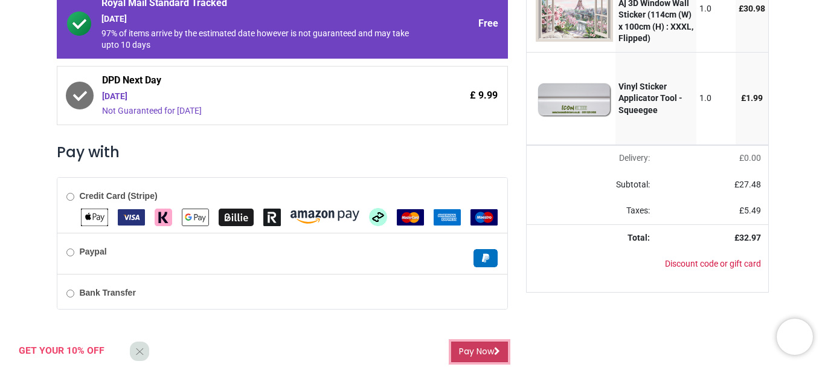
click at [489, 352] on button "Pay Now" at bounding box center [479, 351] width 57 height 21
